Goal: Task Accomplishment & Management: Manage account settings

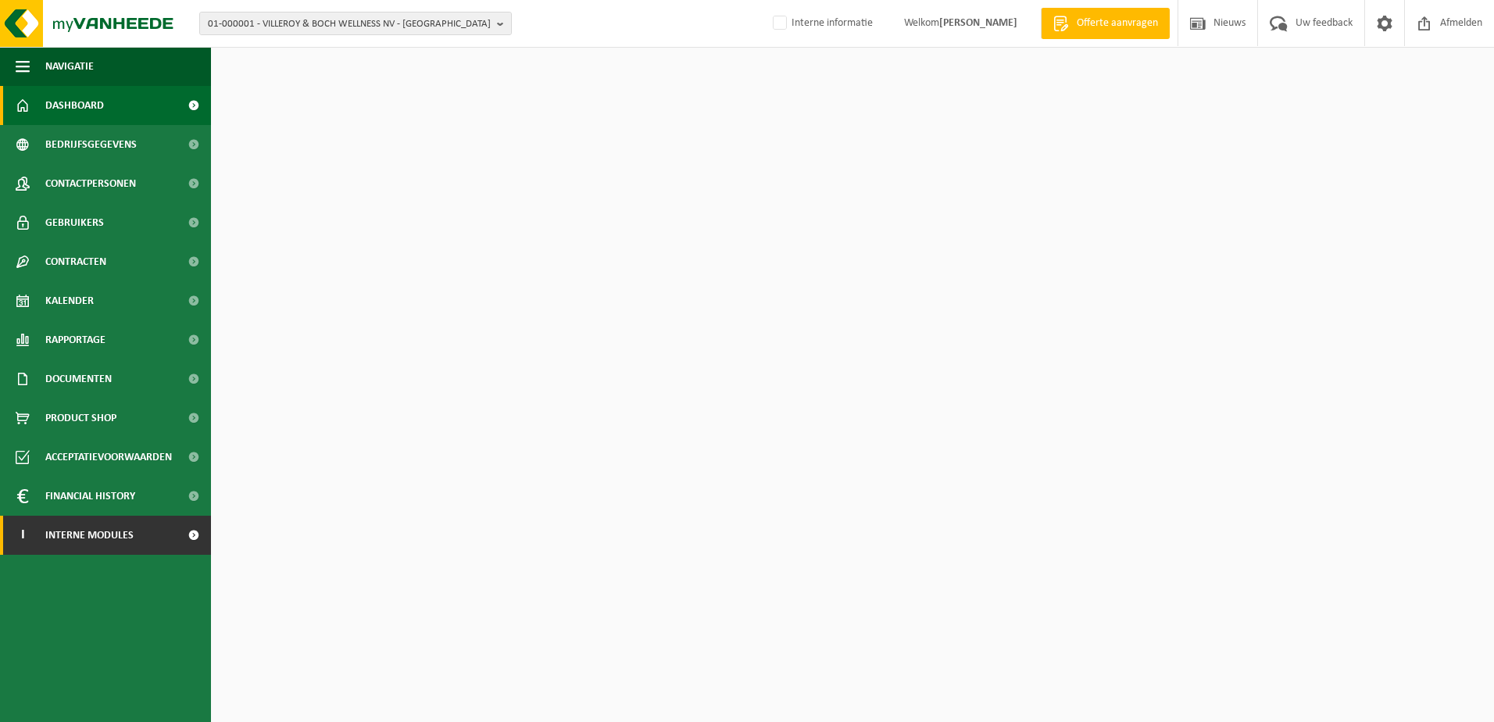
click at [63, 528] on span "Interne modules" at bounding box center [89, 535] width 88 height 39
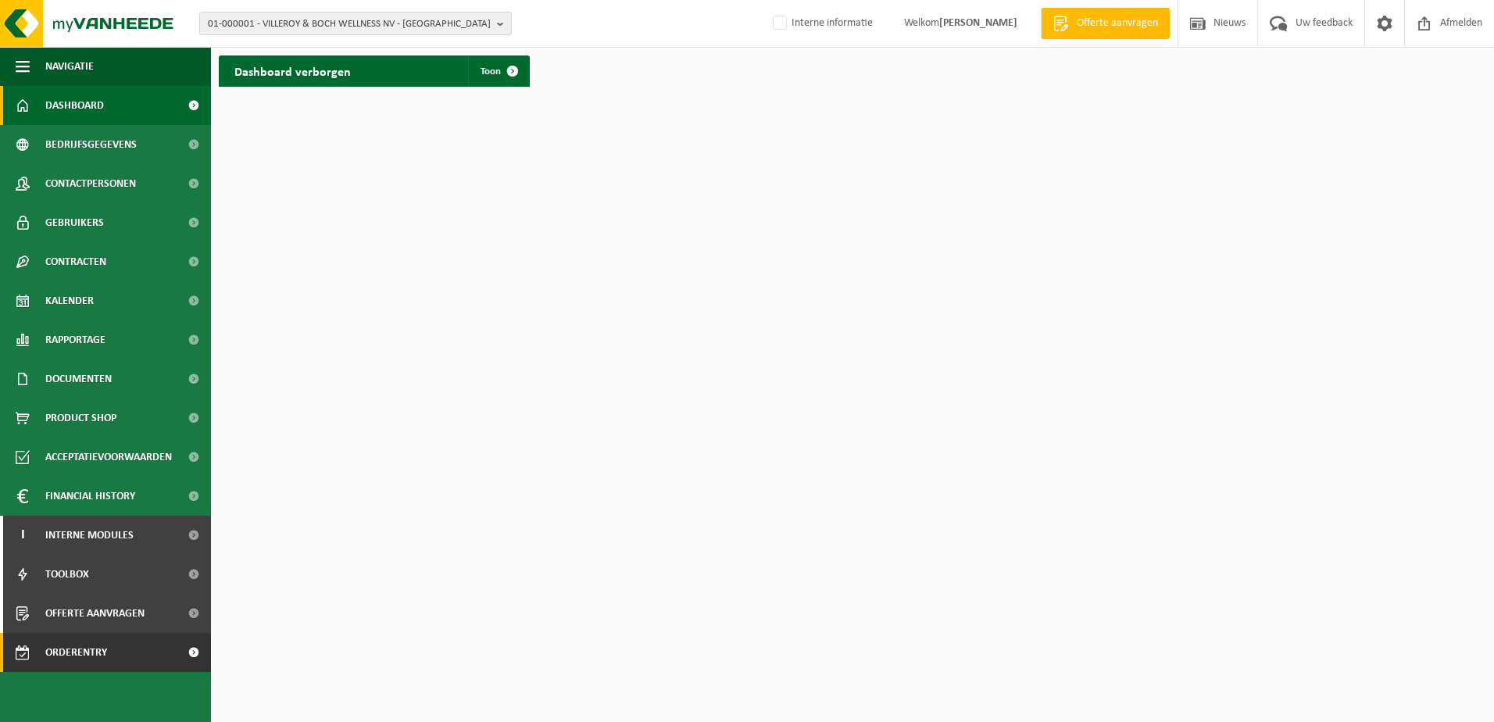
click at [118, 655] on span "Orderentry Goedkeuring" at bounding box center [110, 652] width 131 height 39
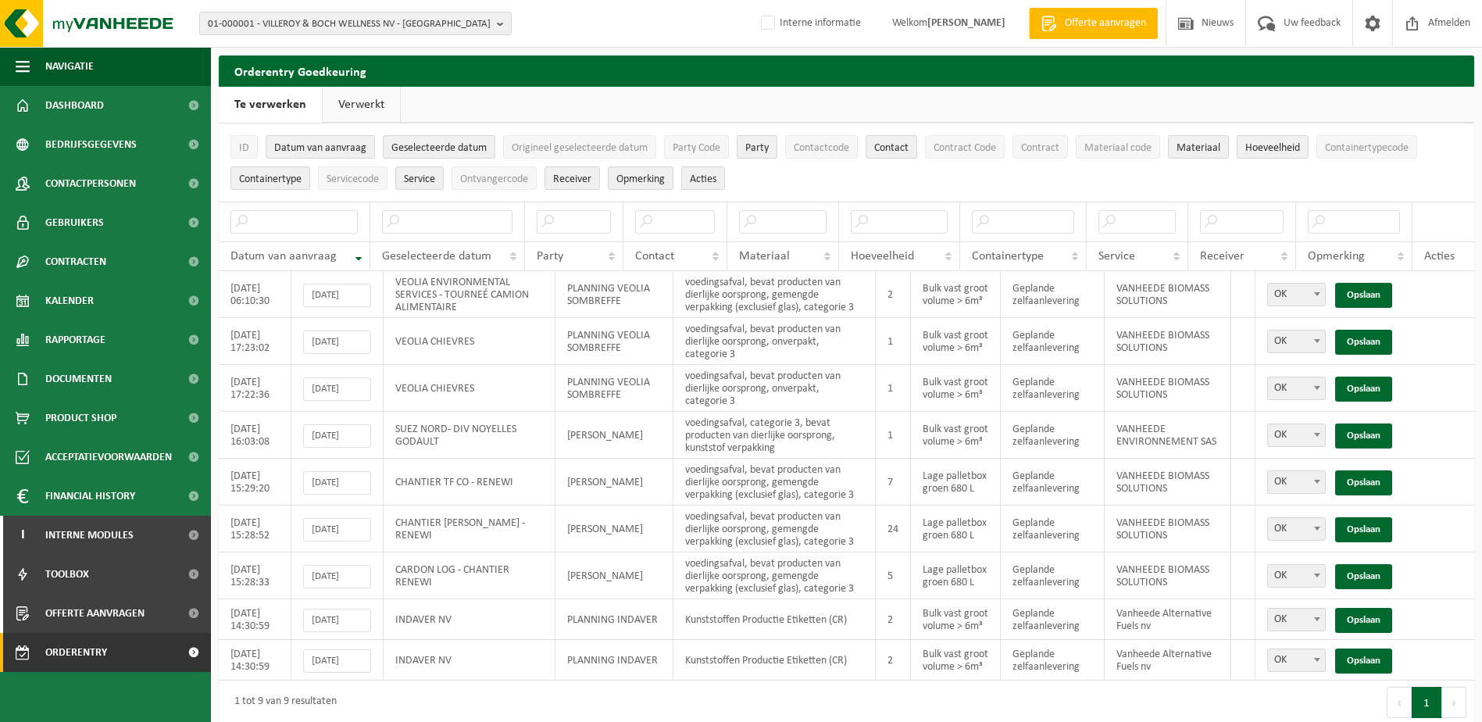
click at [377, 106] on link "Verwerkt" at bounding box center [361, 105] width 77 height 36
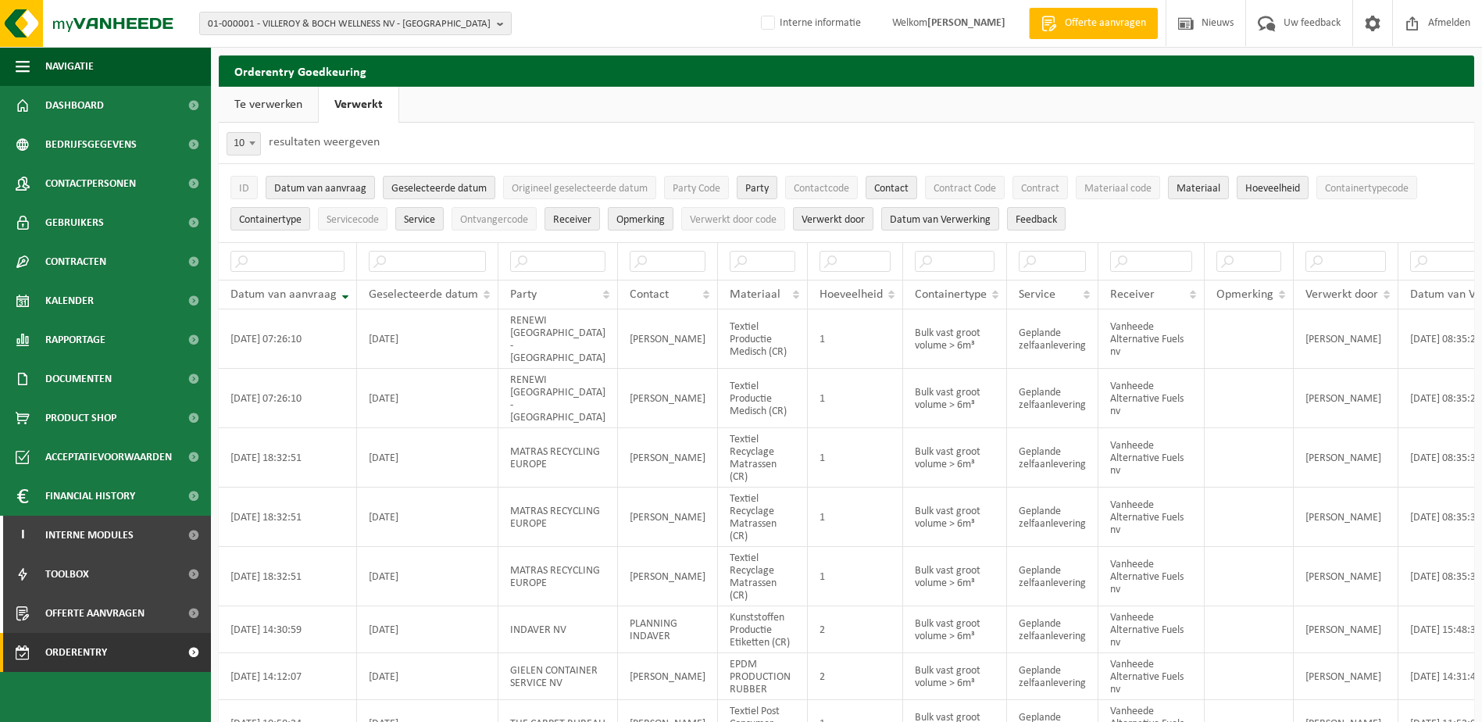
drag, startPoint x: 259, startPoint y: 106, endPoint x: 277, endPoint y: 104, distance: 18.9
click at [259, 106] on link "Te verwerken" at bounding box center [268, 105] width 99 height 36
